Goal: Information Seeking & Learning: Find specific page/section

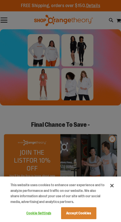
click at [92, 210] on button "Accept Cookies" at bounding box center [78, 213] width 35 height 12
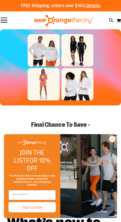
click at [0, 23] on button "Toggle Nav" at bounding box center [4, 21] width 8 height 6
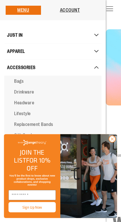
click at [112, 142] on icon "Close dialog" at bounding box center [112, 138] width 7 height 7
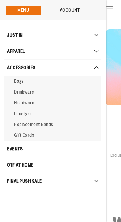
click at [114, 12] on button "Toggle Nav" at bounding box center [110, 9] width 8 height 6
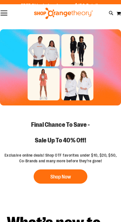
click at [107, 6] on div "FREE Shipping, orders over $150. Details To order the Spring Dri Tri event bund…" at bounding box center [61, 6] width 104 height 7
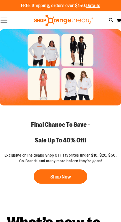
click at [112, 16] on div at bounding box center [63, 20] width 121 height 11
click at [112, 20] on icon at bounding box center [111, 20] width 5 height 7
click at [95, 43] on input "Search" at bounding box center [60, 52] width 111 height 19
type input "****"
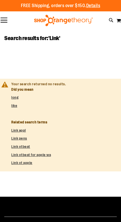
click at [11, 19] on div at bounding box center [63, 20] width 121 height 11
click at [7, 19] on button "Toggle Nav" at bounding box center [4, 21] width 8 height 6
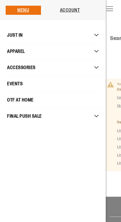
click at [114, 12] on button "Toggle Nav" at bounding box center [110, 9] width 8 height 6
